Goal: Task Accomplishment & Management: Manage account settings

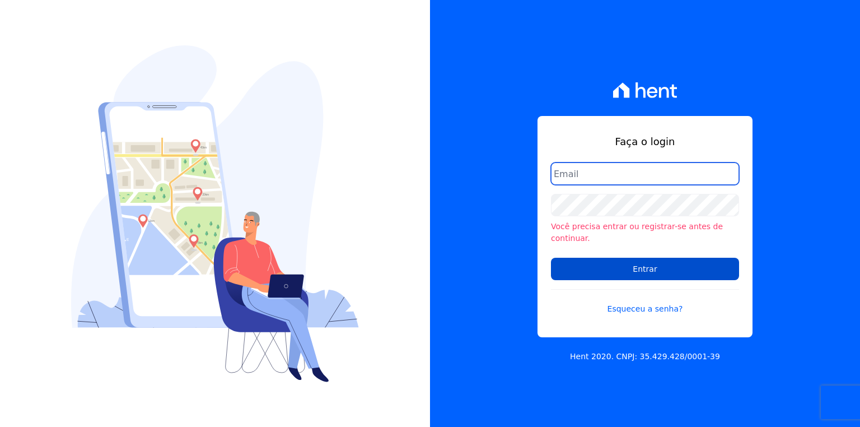
type input "josiffer.cruz@e-arke.com"
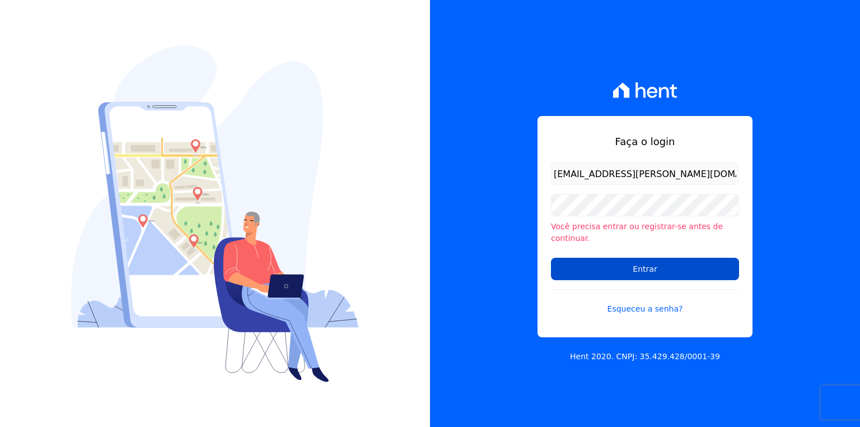
click at [618, 260] on input "Entrar" at bounding box center [645, 269] width 188 height 22
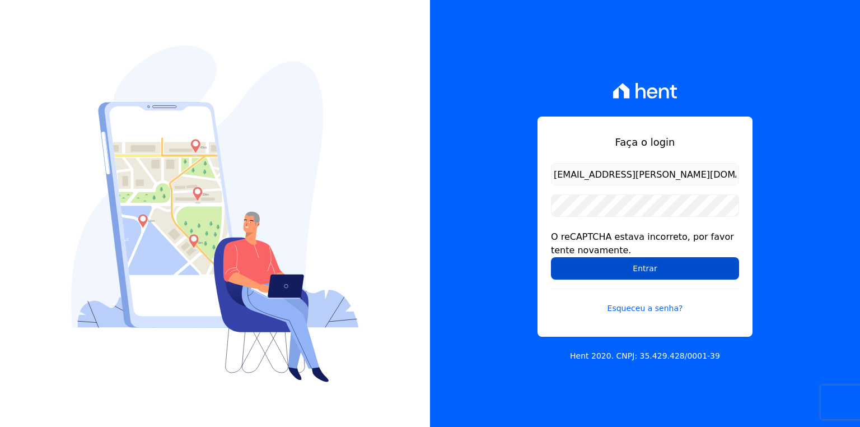
click at [625, 265] on input "Entrar" at bounding box center [645, 268] width 188 height 22
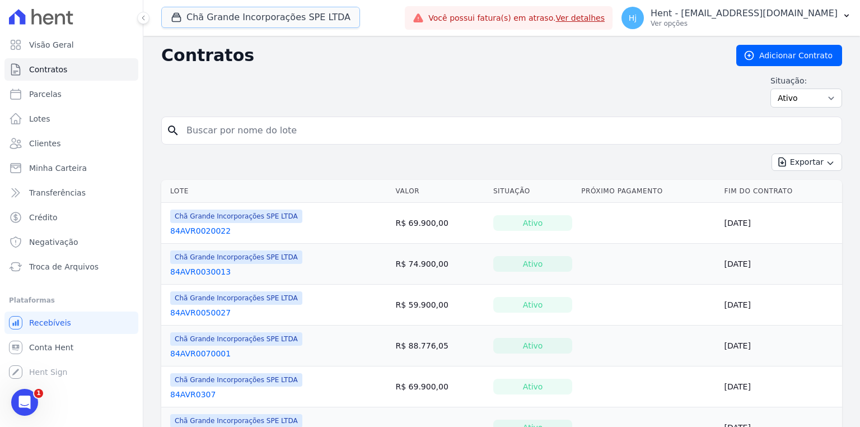
drag, startPoint x: 237, startPoint y: 17, endPoint x: 227, endPoint y: 49, distance: 33.8
click at [237, 16] on button "Chã Grande Incorporações SPE LTDA" at bounding box center [260, 17] width 199 height 21
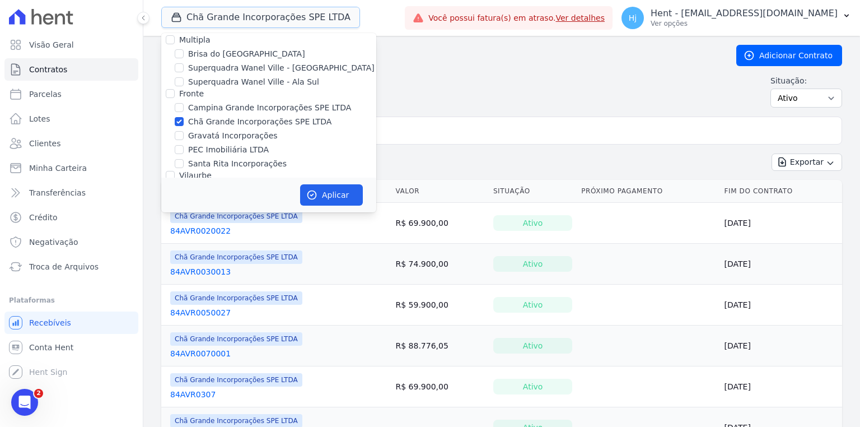
scroll to position [2430, 0]
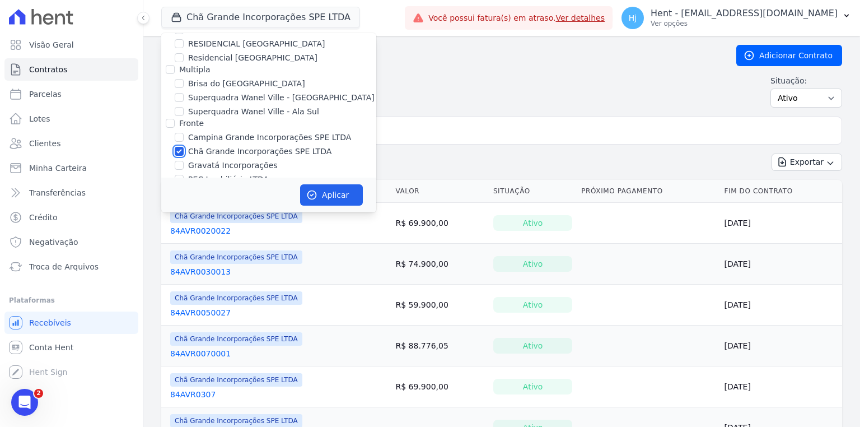
click at [181, 147] on input "Chã Grande Incorporações SPE LTDA" at bounding box center [179, 151] width 9 height 9
checkbox input "false"
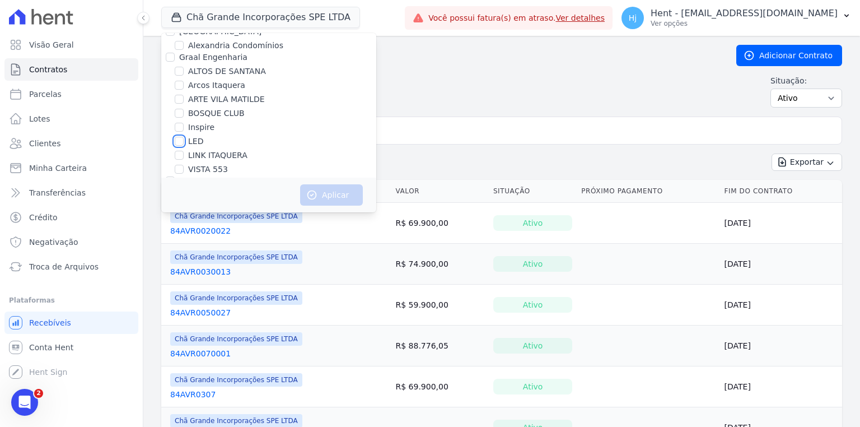
click at [181, 137] on input "LED" at bounding box center [179, 141] width 9 height 9
checkbox input "true"
click at [318, 199] on button "Aplicar" at bounding box center [331, 194] width 63 height 21
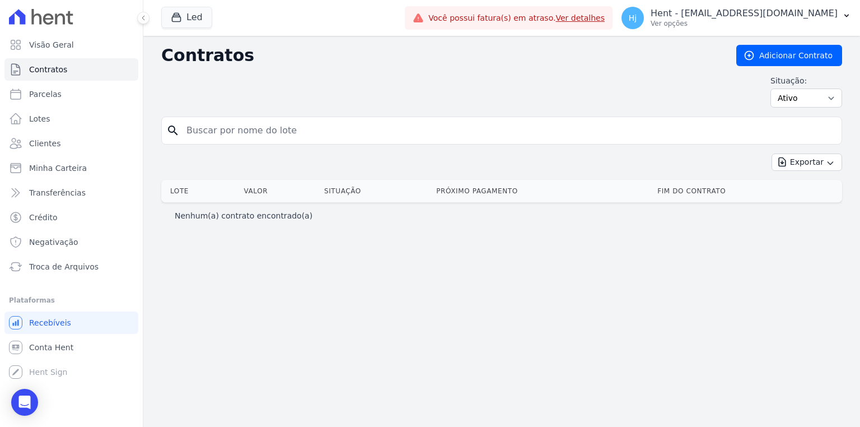
click at [515, 85] on div "Situação: Ativo Todos Pausado Distratado Rascunho Expirado Encerrado" at bounding box center [501, 91] width 681 height 32
click at [798, 16] on p "Hent - [EMAIL_ADDRESS][DOMAIN_NAME]" at bounding box center [744, 13] width 187 height 11
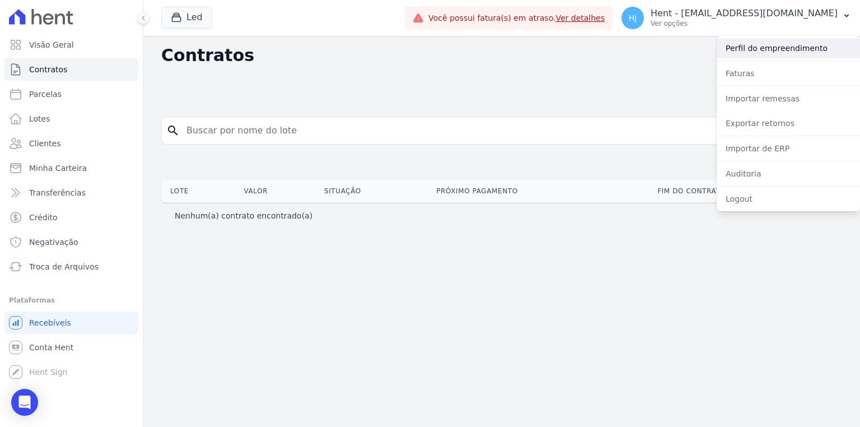
drag, startPoint x: 755, startPoint y: 48, endPoint x: 700, endPoint y: 78, distance: 63.2
click at [755, 48] on link "Perfil do empreendimento" at bounding box center [788, 48] width 143 height 20
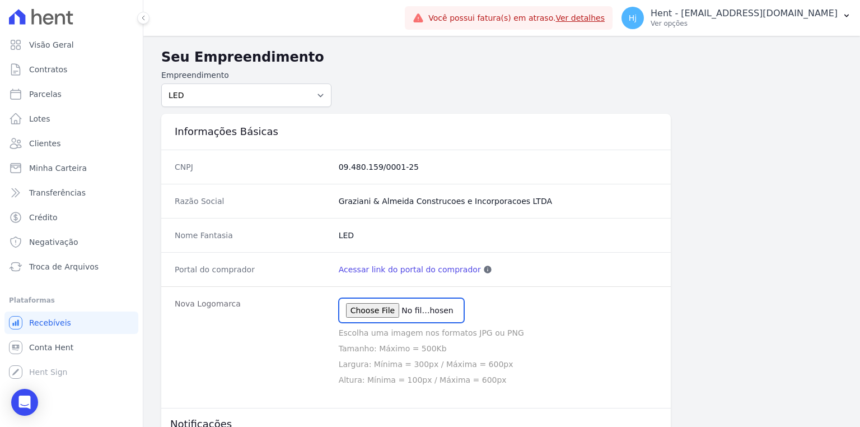
click at [374, 314] on input "file" at bounding box center [401, 310] width 125 height 25
type input "C:\fakepath\Logo.jpg"
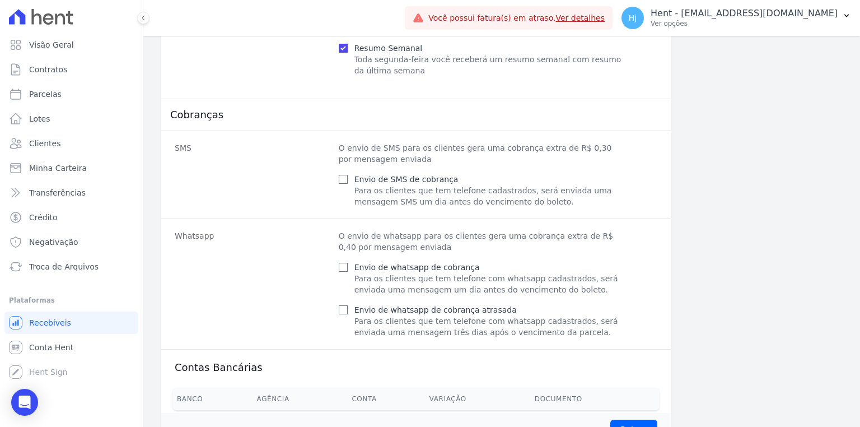
scroll to position [485, 0]
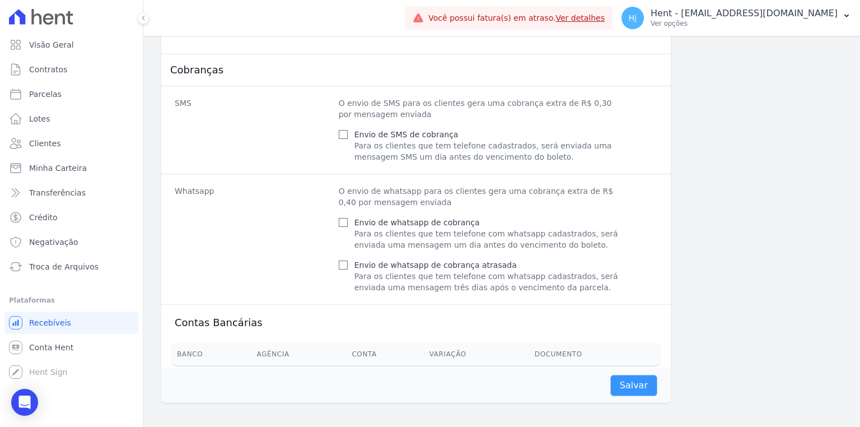
click at [623, 384] on input "Salvar" at bounding box center [633, 385] width 47 height 21
